Goal: Task Accomplishment & Management: Manage account settings

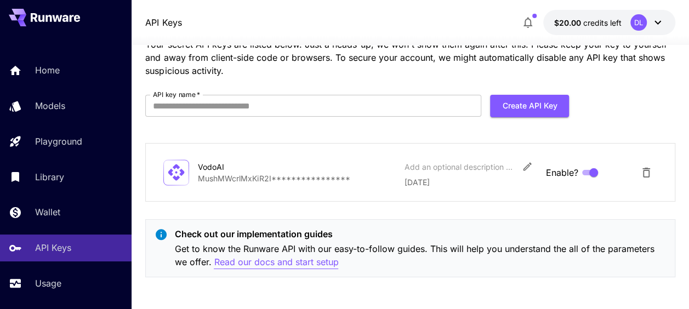
click at [276, 263] on p "Read our docs and start setup" at bounding box center [276, 262] width 124 height 14
click at [276, 264] on p "Read our docs and start setup" at bounding box center [276, 262] width 124 height 14
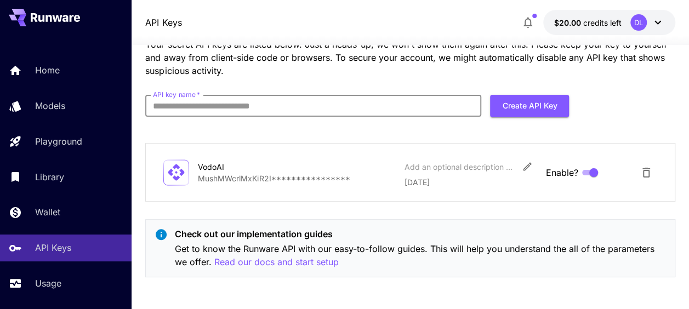
click at [263, 106] on input "API key name   *" at bounding box center [313, 106] width 336 height 22
click at [284, 75] on p "Your secret API keys are listed below. Just a heads-up, we won't show them agai…" at bounding box center [409, 57] width 529 height 39
click at [211, 103] on input "API key name   *" at bounding box center [313, 106] width 336 height 22
type input "****"
click at [319, 75] on p "Your secret API keys are listed below. Just a heads-up, we won't show them agai…" at bounding box center [409, 57] width 529 height 39
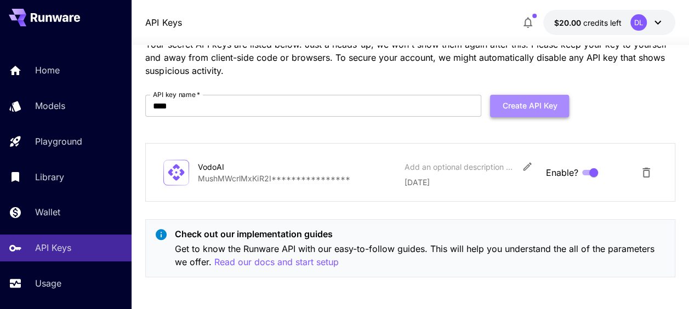
click at [512, 109] on button "Create API Key" at bounding box center [529, 106] width 79 height 22
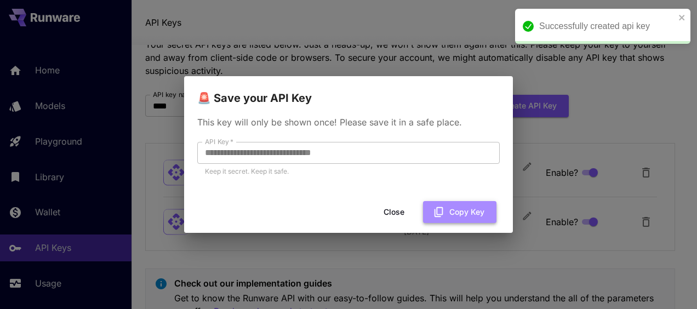
click at [460, 211] on button "Copy Key" at bounding box center [459, 212] width 73 height 22
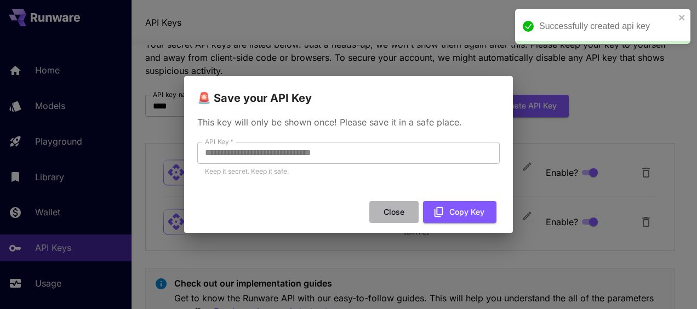
click at [391, 208] on button "Close" at bounding box center [393, 212] width 49 height 22
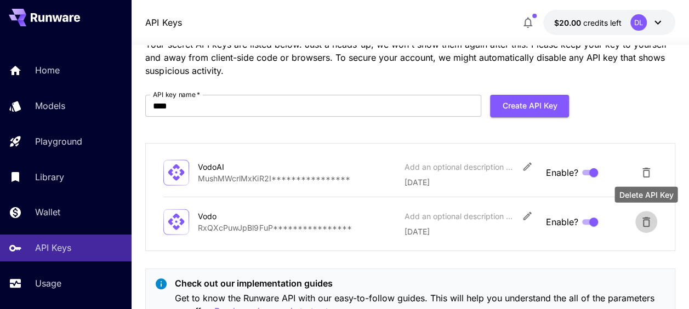
scroll to position [16, 0]
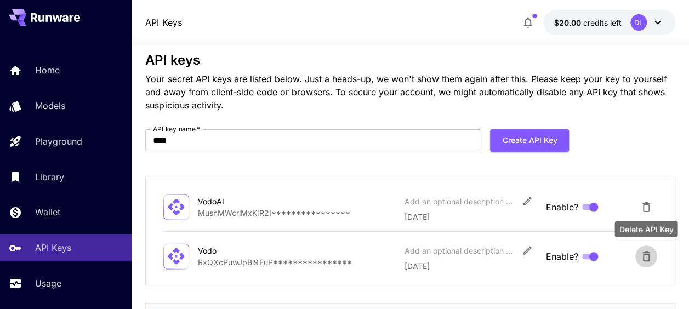
click at [645, 224] on body "**********" at bounding box center [344, 189] width 689 height 411
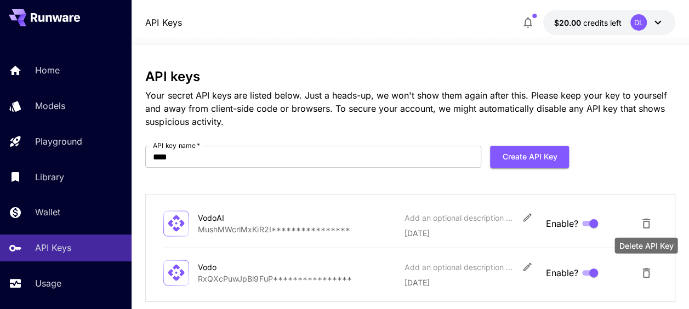
click at [648, 274] on icon "Delete API Key" at bounding box center [646, 273] width 8 height 10
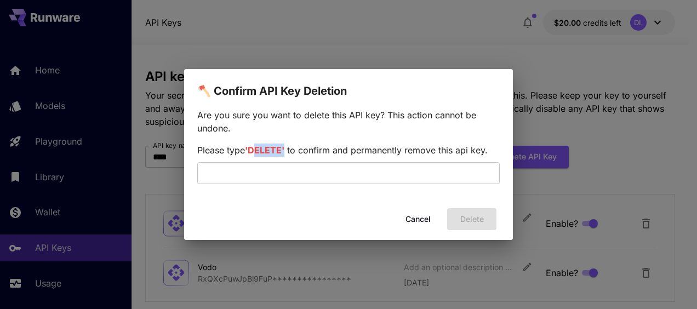
drag, startPoint x: 250, startPoint y: 150, endPoint x: 284, endPoint y: 150, distance: 34.5
click at [284, 150] on span "'DELETE'" at bounding box center [264, 150] width 39 height 11
drag, startPoint x: 284, startPoint y: 150, endPoint x: 261, endPoint y: 151, distance: 23.6
copy span "DELETE"
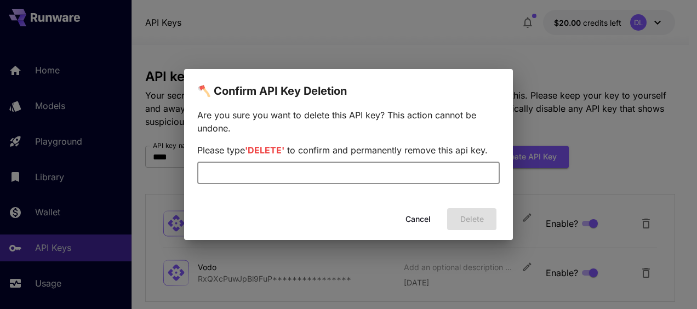
click at [237, 173] on input "text" at bounding box center [348, 173] width 303 height 22
paste input "******"
type input "******"
click at [471, 221] on button "Delete" at bounding box center [471, 219] width 49 height 22
